Goal: Communication & Community: Answer question/provide support

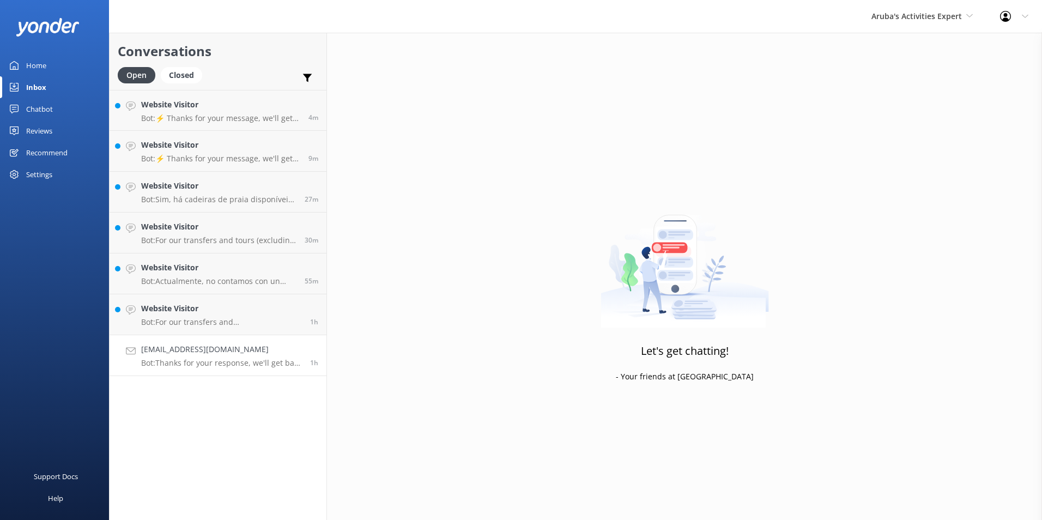
click at [196, 347] on h4 "[EMAIL_ADDRESS][DOMAIN_NAME]" at bounding box center [221, 349] width 161 height 12
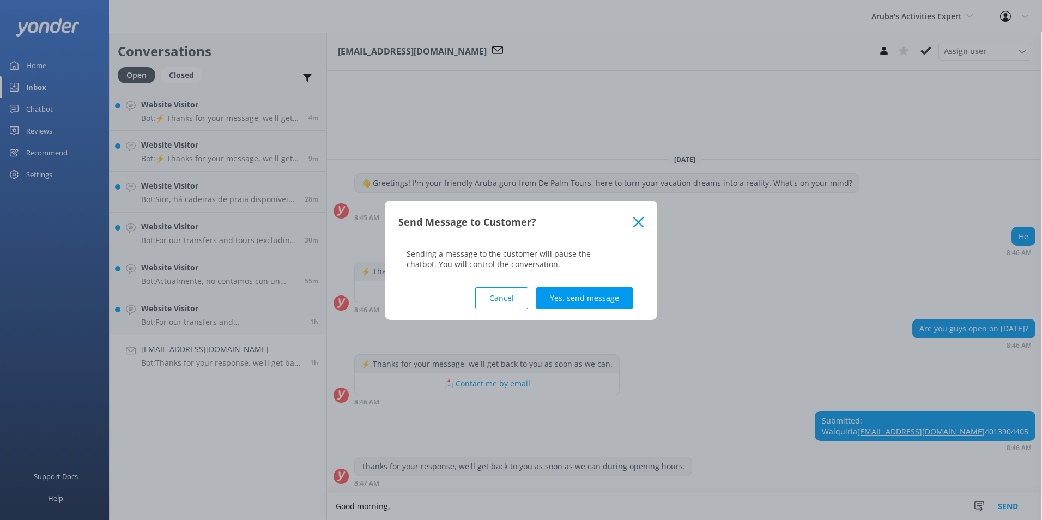
click at [503, 295] on button "Cancel" at bounding box center [501, 298] width 53 height 22
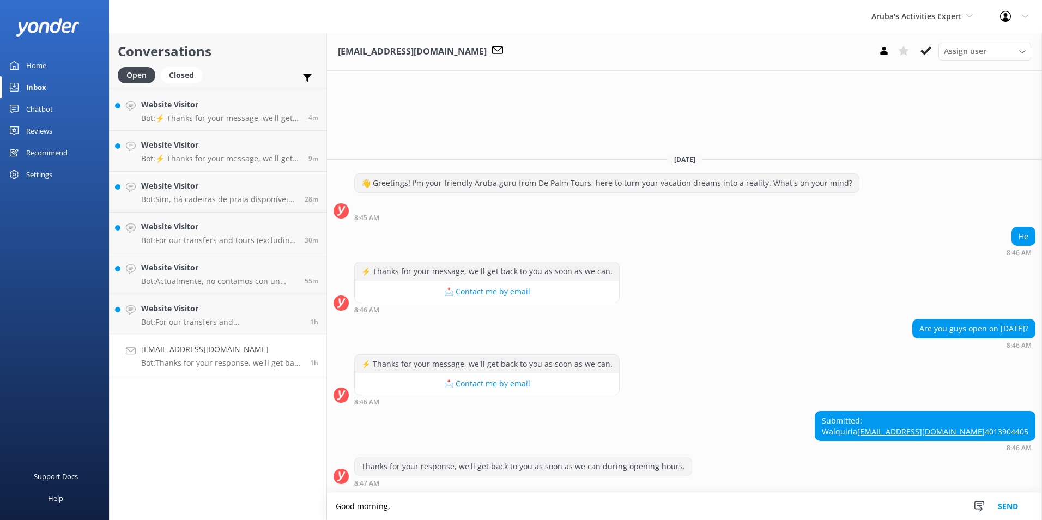
click at [406, 498] on textarea "Good morning," at bounding box center [684, 506] width 715 height 27
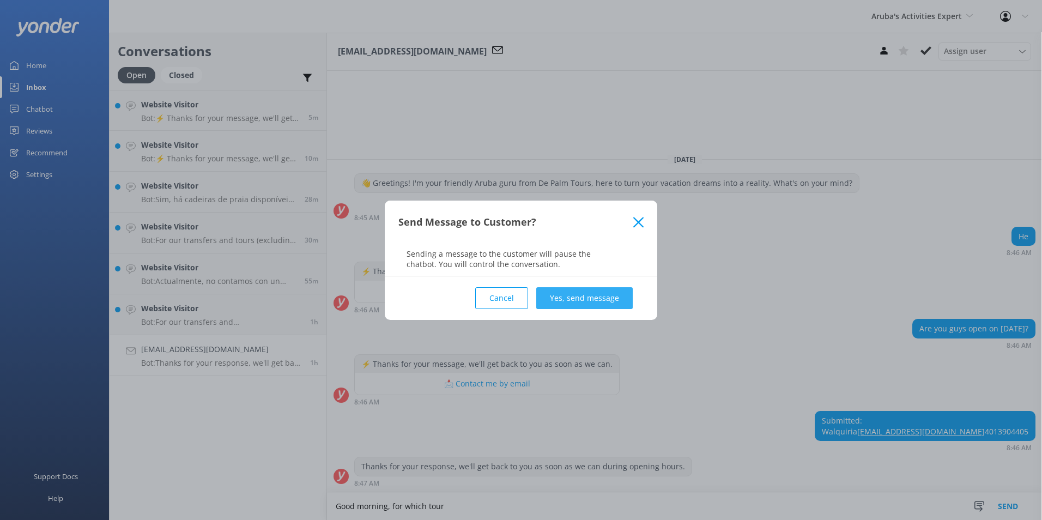
type textarea "Good morning, for which tour"
click at [598, 292] on button "Yes, send message" at bounding box center [584, 298] width 96 height 22
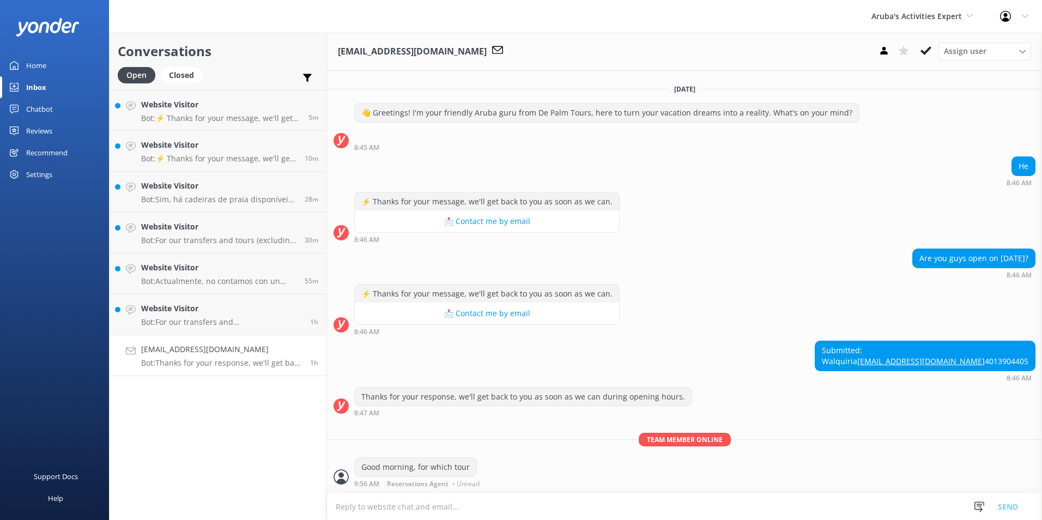
scroll to position [17, 0]
click at [928, 52] on use at bounding box center [926, 50] width 11 height 9
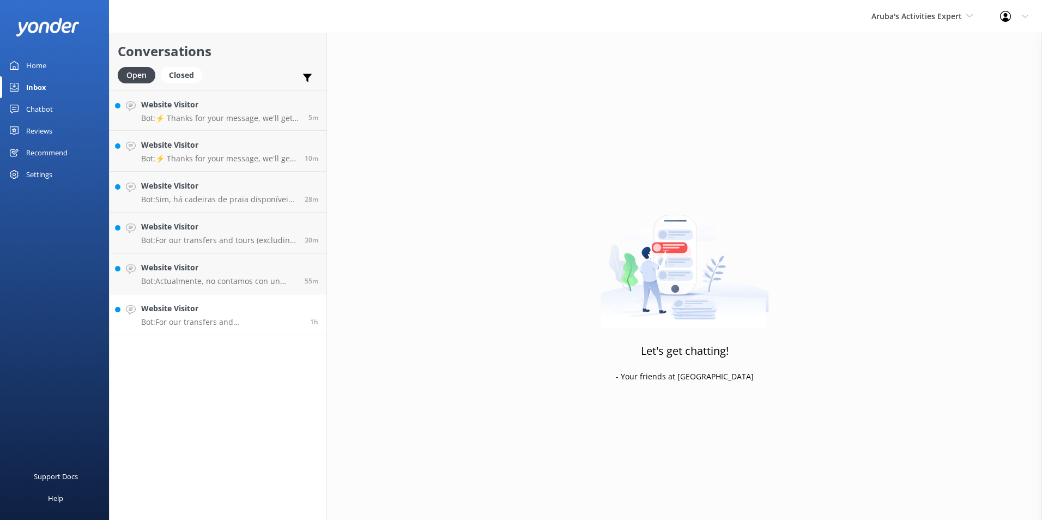
click at [228, 329] on link "Website Visitor Bot: For our transfers and tours, we offer pickup from most hot…" at bounding box center [218, 314] width 217 height 41
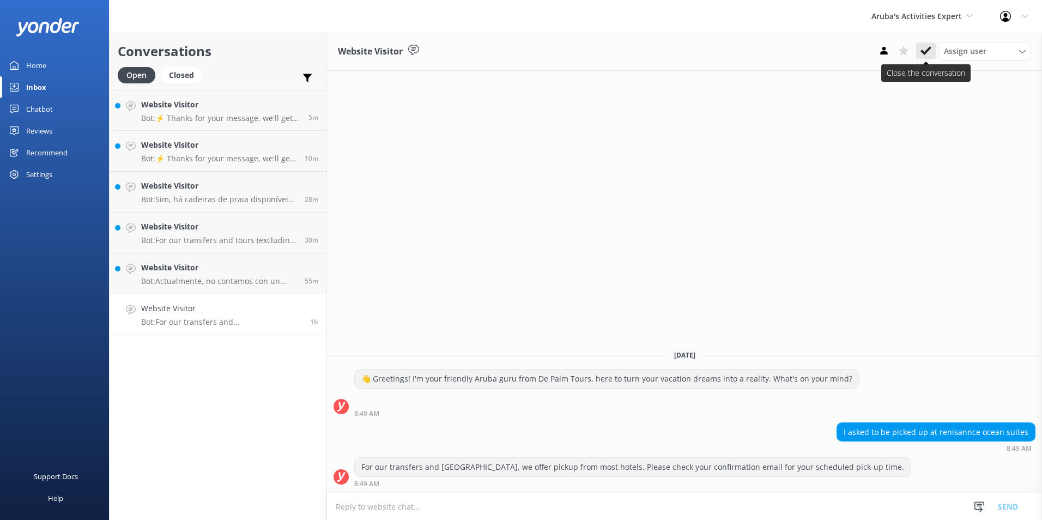
click at [925, 49] on icon at bounding box center [926, 50] width 11 height 11
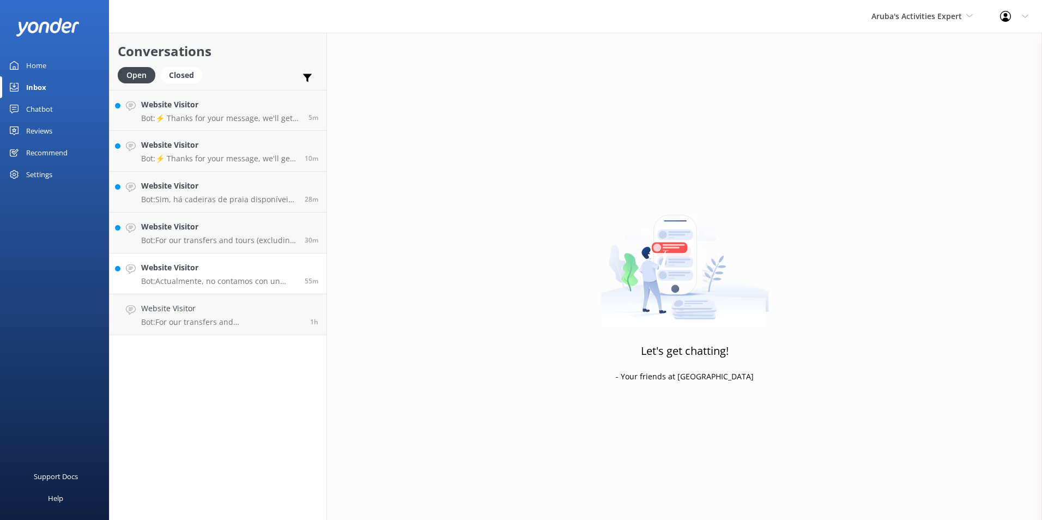
click at [184, 270] on h4 "Website Visitor" at bounding box center [218, 268] width 155 height 12
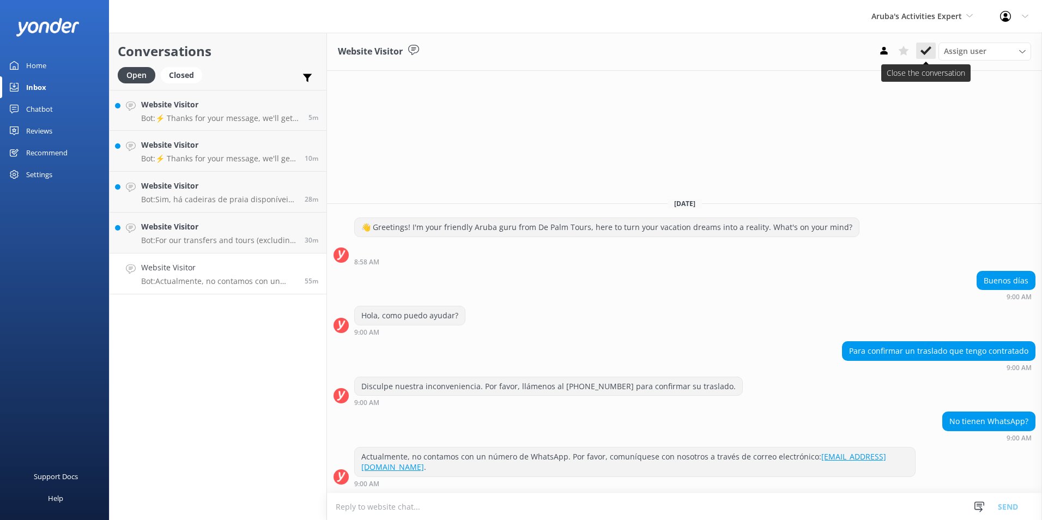
click at [924, 46] on icon at bounding box center [926, 50] width 11 height 11
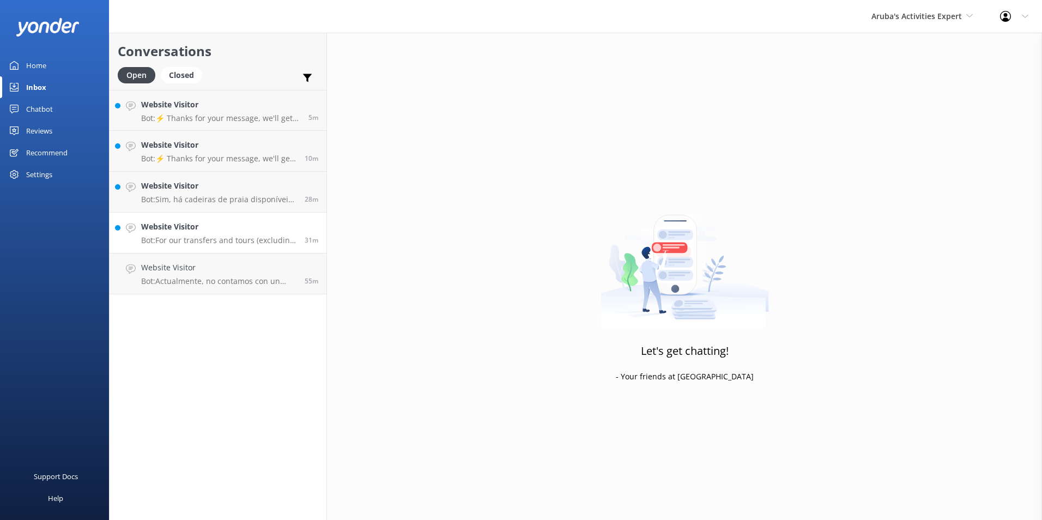
click at [196, 231] on h4 "Website Visitor" at bounding box center [218, 227] width 155 height 12
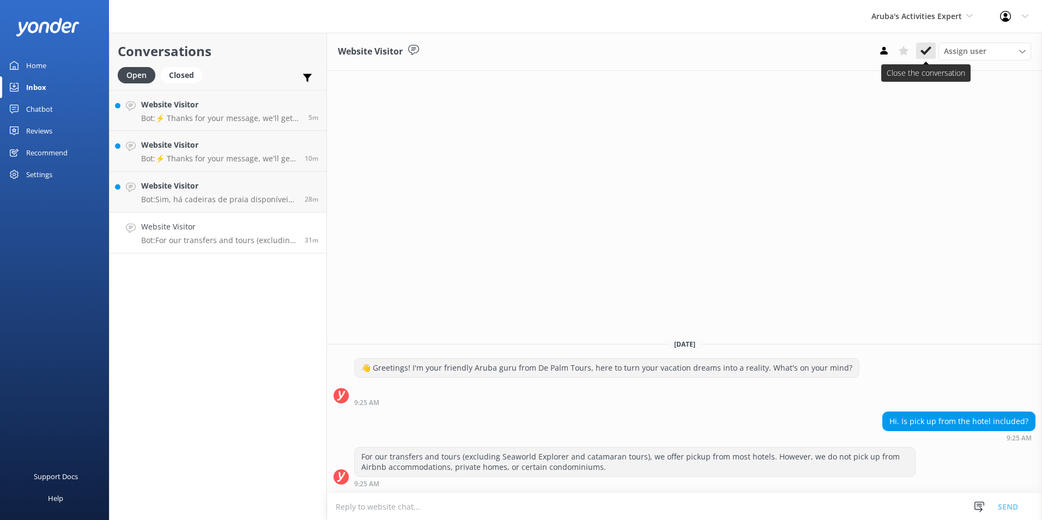
click at [929, 49] on use at bounding box center [926, 50] width 11 height 9
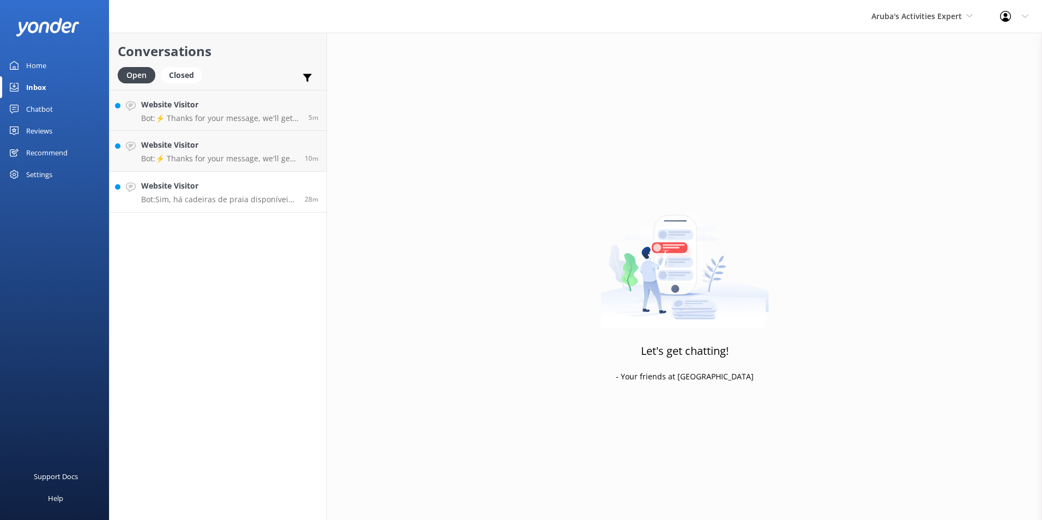
click at [204, 195] on p "Bot: Sim, há cadeiras de praia disponíveis na De Palm Island, e elas estão loca…" at bounding box center [218, 200] width 155 height 10
